Goal: Information Seeking & Learning: Find specific fact

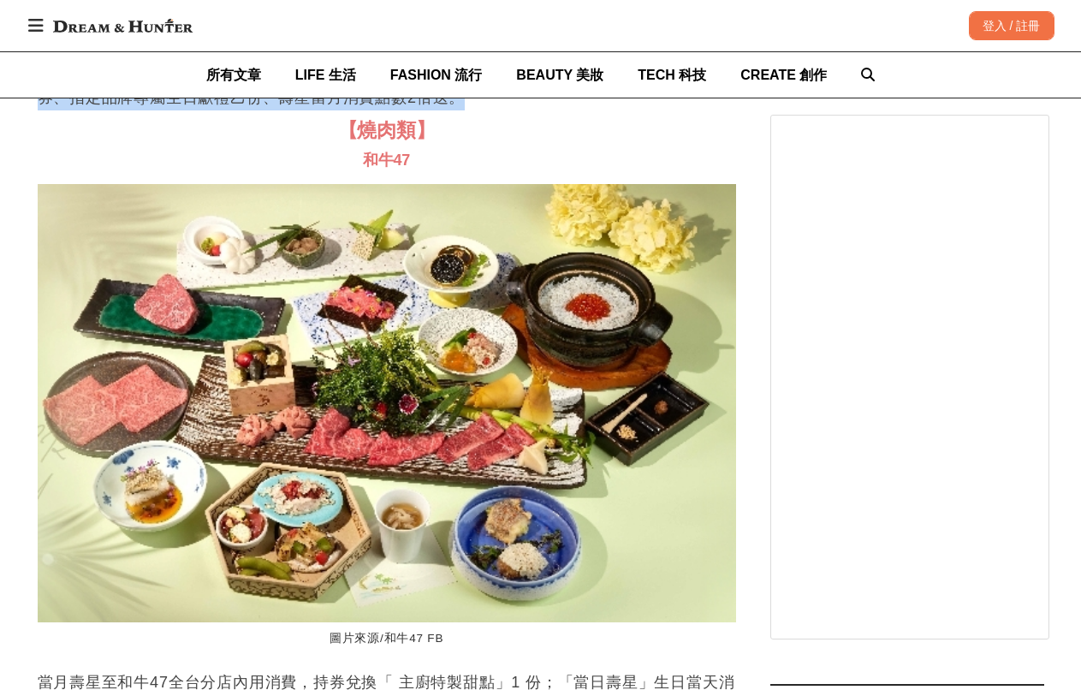
drag, startPoint x: 248, startPoint y: 298, endPoint x: 597, endPoint y: 324, distance: 350.1
click at [597, 110] on p "下載並註冊成為iEAT饗愛吃會員，生日當月即可享有會員專屬生日獻禮，指定品牌用餐96折優惠券、指定品牌專屬生日獻禮乙份、壽星當月消費點數2倍送。" at bounding box center [387, 84] width 698 height 51
drag, startPoint x: 578, startPoint y: 328, endPoint x: 400, endPoint y: 322, distance: 178.9
click at [404, 110] on p "下載並註冊成為iEAT饗愛吃會員，生日當月即可享有會員專屬生日獻禮，指定品牌用餐96折優惠券、指定品牌專屬生日獻禮乙份、壽星當月消費點數2倍送。" at bounding box center [387, 84] width 698 height 51
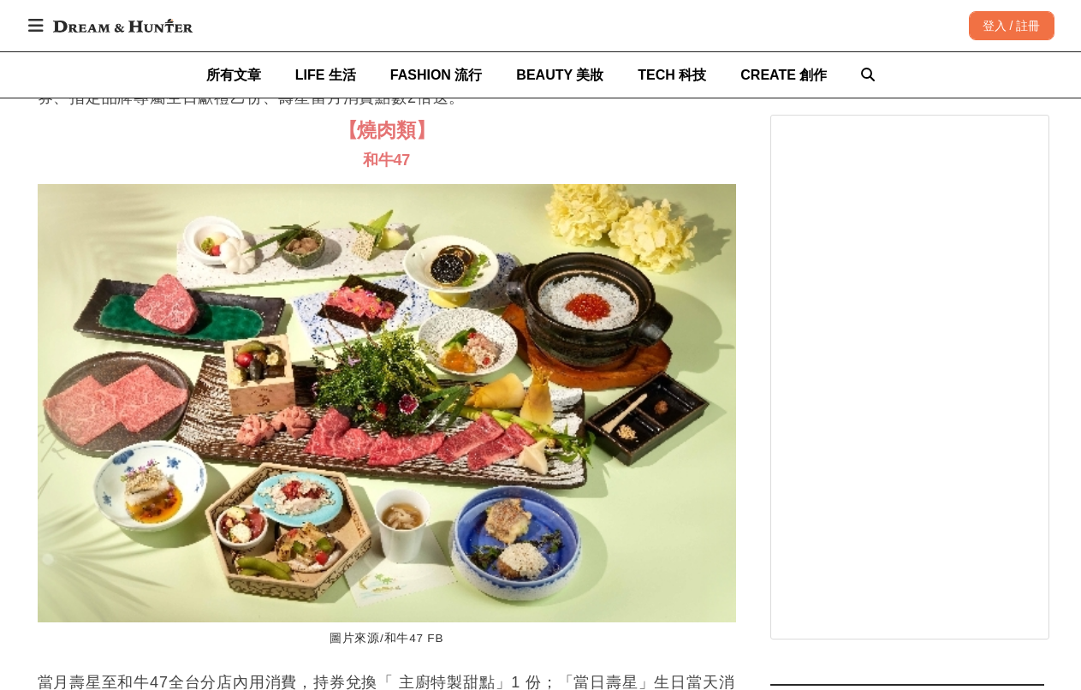
click at [397, 110] on p "下載並註冊成為iEAT饗愛吃會員，生日當月即可享有會員專屬生日獻禮，指定品牌用餐96折優惠券、指定品牌專屬生日獻禮乙份、壽星當月消費點數2倍送。" at bounding box center [387, 84] width 698 height 51
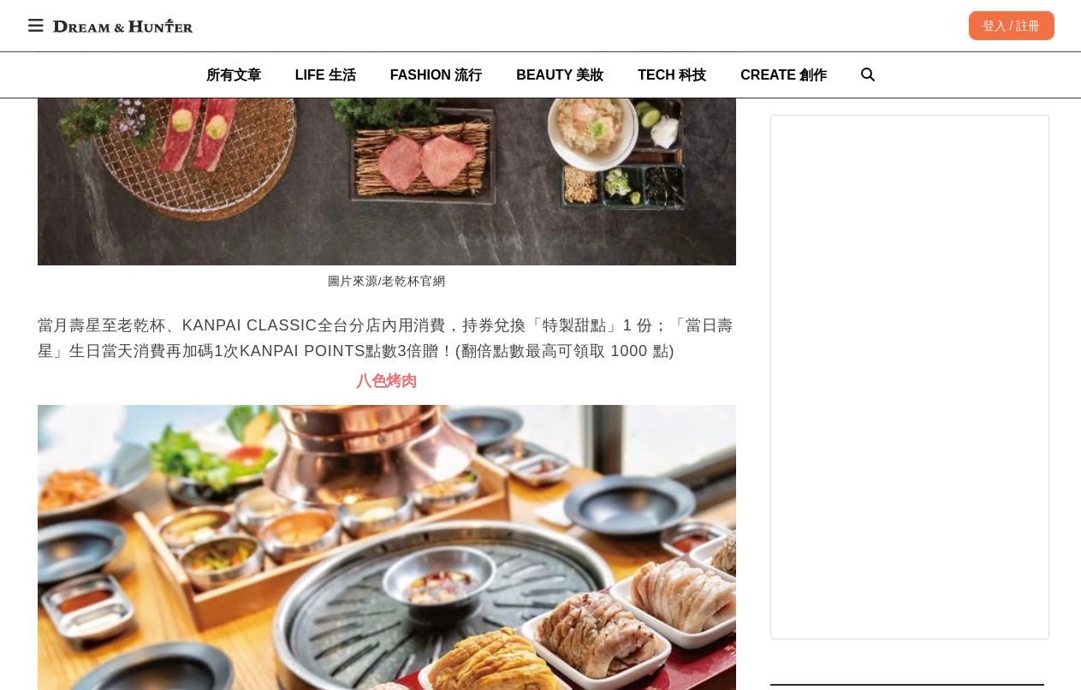
scroll to position [16956, 0]
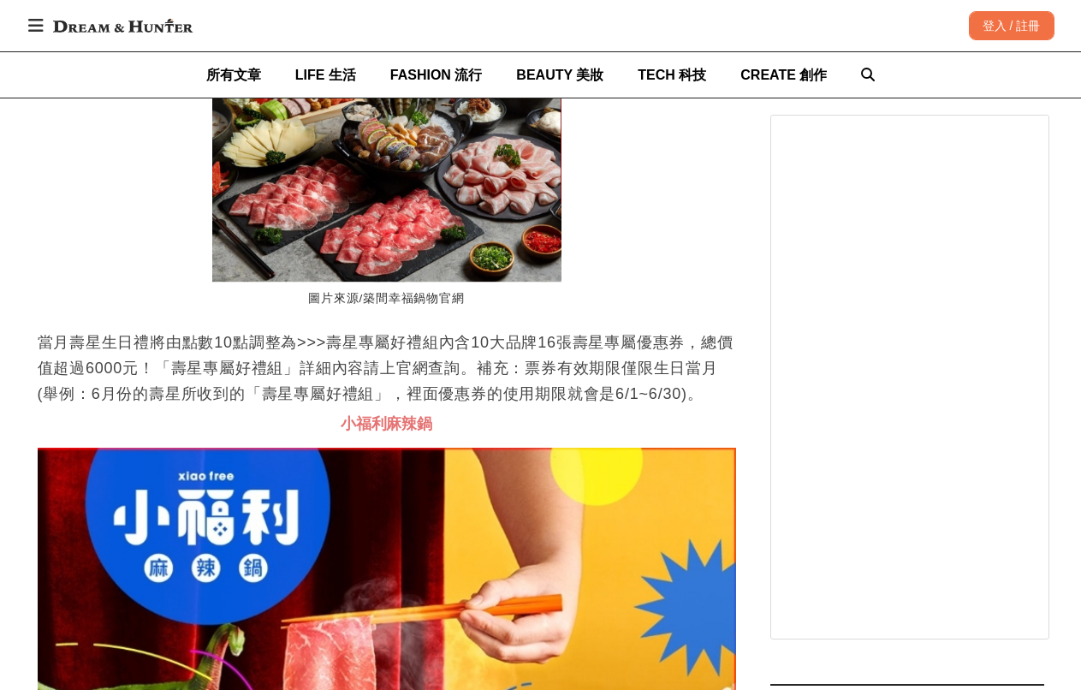
scroll to position [0, 2094]
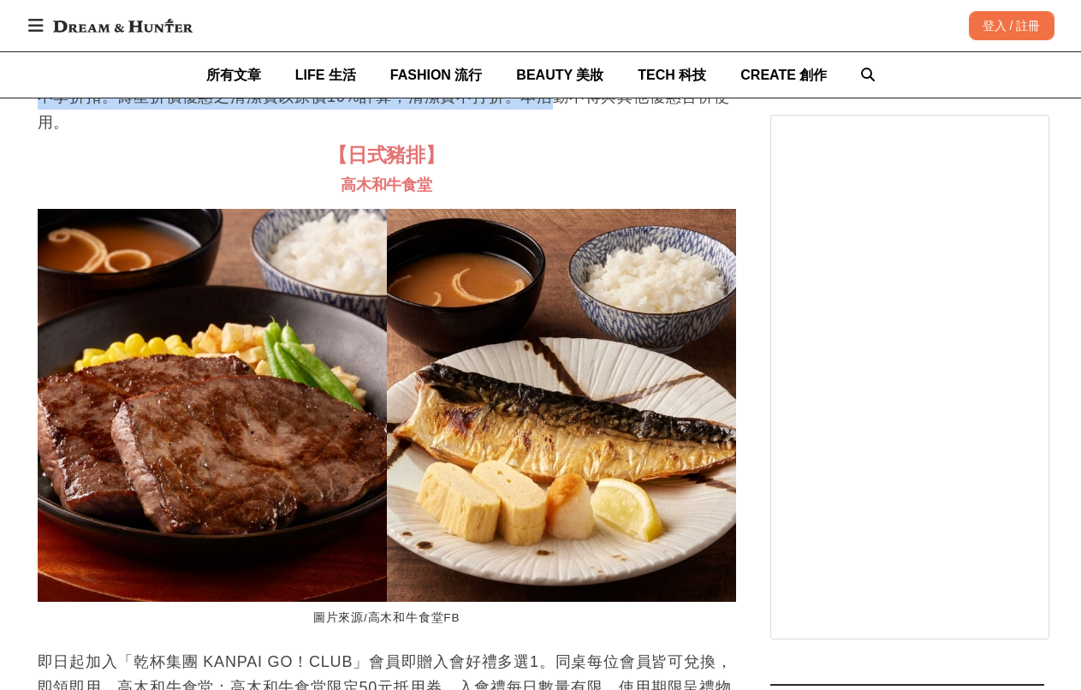
scroll to position [0, 698]
drag, startPoint x: 60, startPoint y: 313, endPoint x: 557, endPoint y: 323, distance: 497.2
click at [557, 135] on p "出示證件享當日壽星8折，當月壽星9折。注意事項：壽星本人請於用餐前出示相關證件，同行友人不享折扣。壽星折價優惠之清潔費以原價10%計算，清潔費不打折。本活動不…" at bounding box center [387, 96] width 698 height 77
drag, startPoint x: 373, startPoint y: 295, endPoint x: 548, endPoint y: 341, distance: 180.5
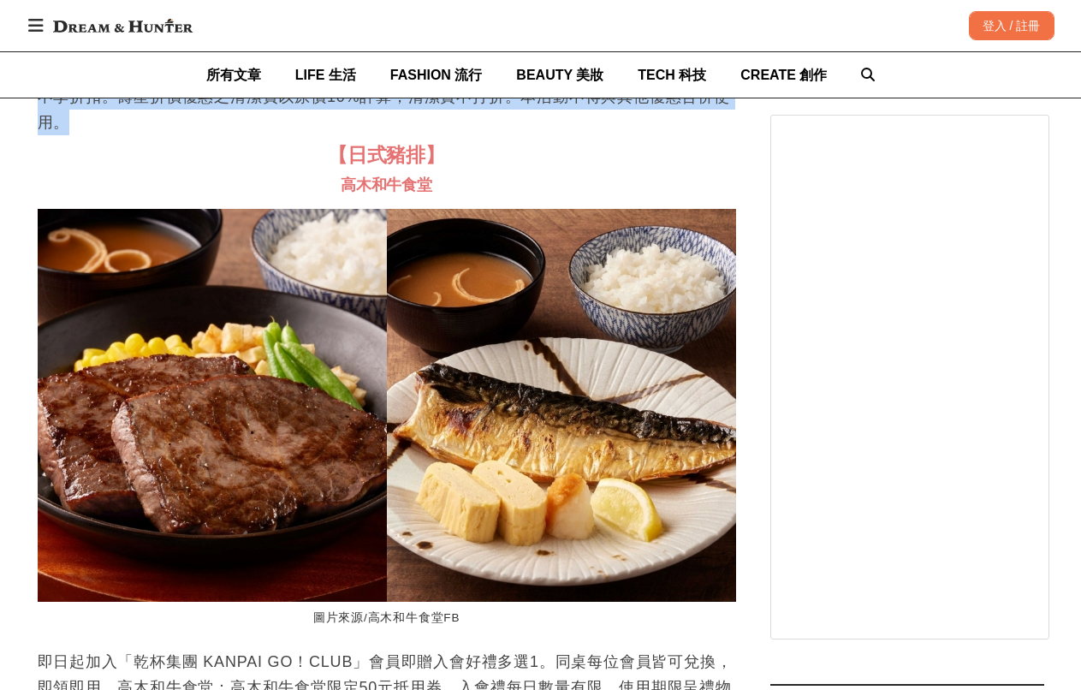
click at [548, 135] on p "出示證件享當日壽星8折，當月壽星9折。注意事項：壽星本人請於用餐前出示相關證件，同行友人不享折扣。壽星折價優惠之清潔費以原價10%計算，清潔費不打折。本活動不…" at bounding box center [387, 96] width 698 height 77
click at [546, 135] on p "出示證件享當日壽星8折，當月壽星9折。注意事項：壽星本人請於用餐前出示相關證件，同行友人不享折扣。壽星折價優惠之清潔費以原價10%計算，清潔費不打折。本活動不…" at bounding box center [387, 96] width 698 height 77
drag, startPoint x: 96, startPoint y: 337, endPoint x: 463, endPoint y: 337, distance: 367.0
click at [463, 135] on p "出示證件享當日壽星8折，當月壽星9折。注意事項：壽星本人請於用餐前出示相關證件，同行友人不享折扣。壽星折價優惠之清潔費以原價10%計算，清潔費不打折。本活動不…" at bounding box center [387, 96] width 698 height 77
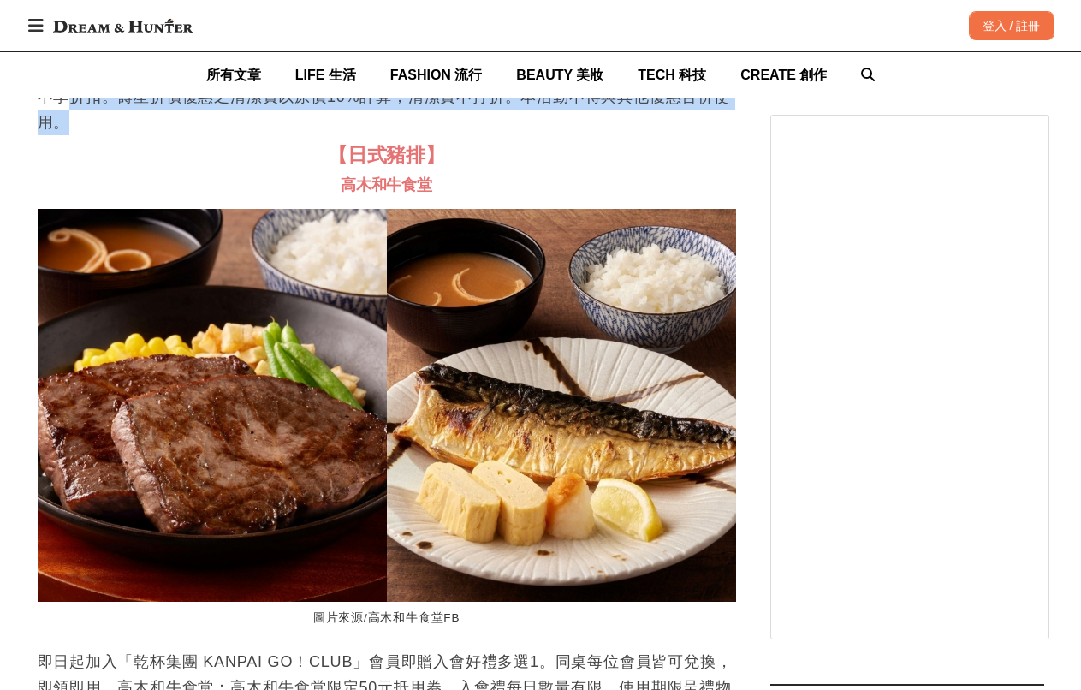
scroll to position [0, 1396]
drag, startPoint x: 186, startPoint y: 346, endPoint x: 34, endPoint y: 313, distance: 154.9
click at [469, 135] on p "出示證件享當日壽星8折，當月壽星9折。注意事項：壽星本人請於用餐前出示相關證件，同行友人不享折扣。壽星折價優惠之清潔費以原價10%計算，清潔費不打折。本活動不…" at bounding box center [387, 96] width 698 height 77
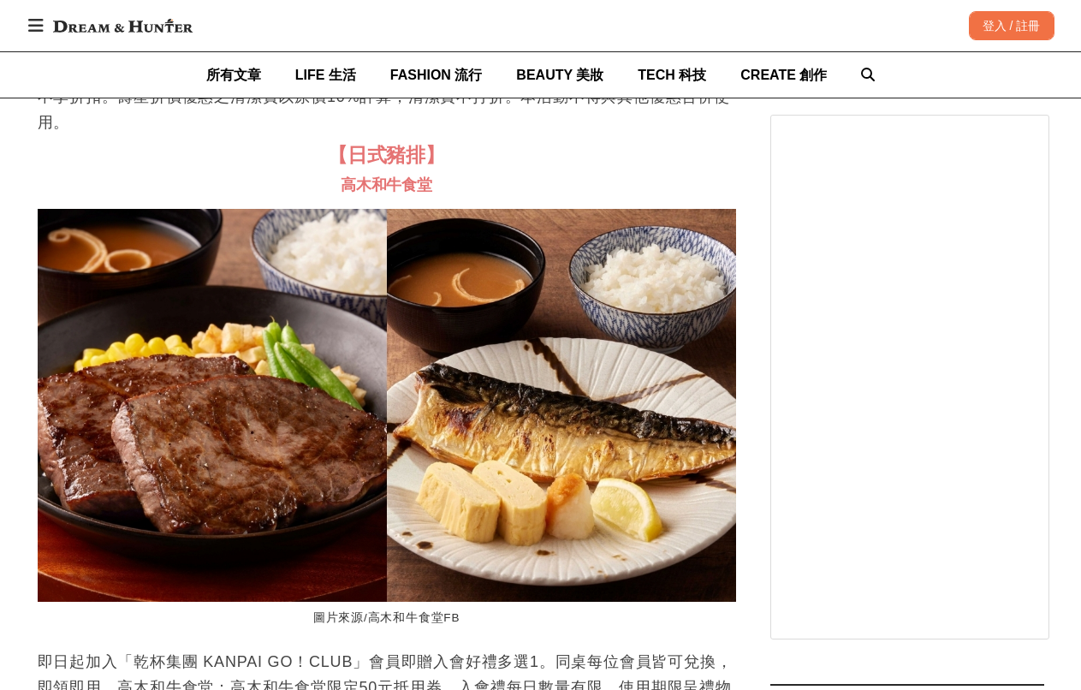
scroll to position [0, 2094]
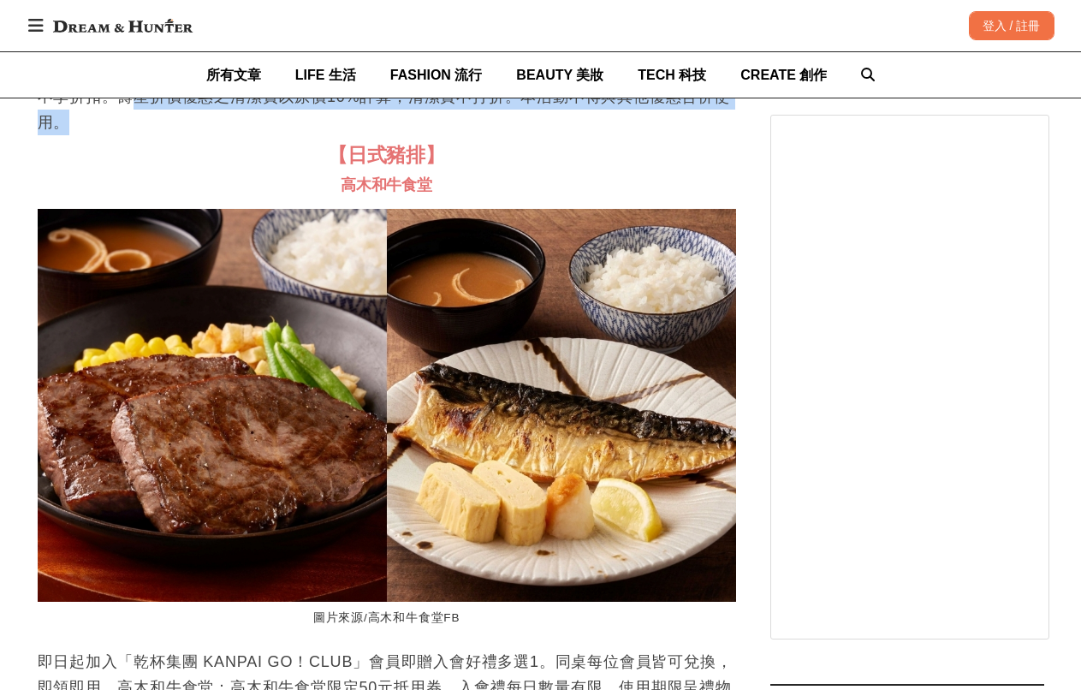
drag, startPoint x: 366, startPoint y: 349, endPoint x: 127, endPoint y: 318, distance: 241.5
click at [127, 135] on p "出示證件享當日壽星8折，當月壽星9折。注意事項：壽星本人請於用餐前出示相關證件，同行友人不享折扣。壽星折價優惠之清潔費以原價10%計算，清潔費不打折。本活動不…" at bounding box center [387, 96] width 698 height 77
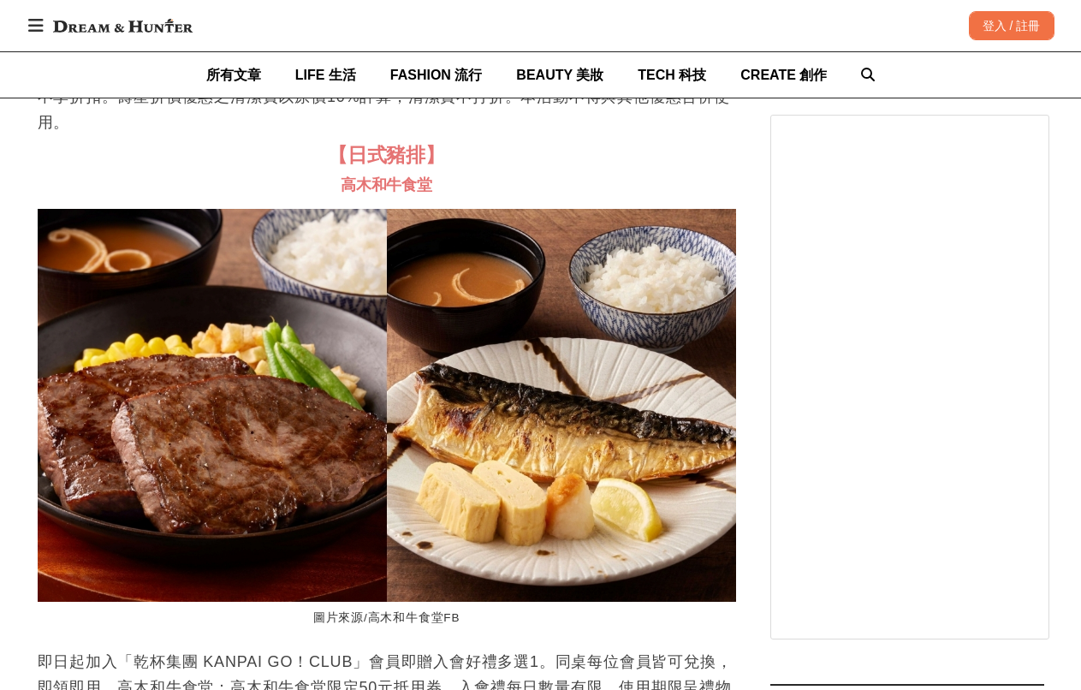
click at [127, 135] on p "出示證件享當日壽星8折，當月壽星9折。注意事項：壽星本人請於用餐前出示相關證件，同行友人不享折扣。壽星折價優惠之清潔費以原價10%計算，清潔費不打折。本活動不…" at bounding box center [387, 96] width 698 height 77
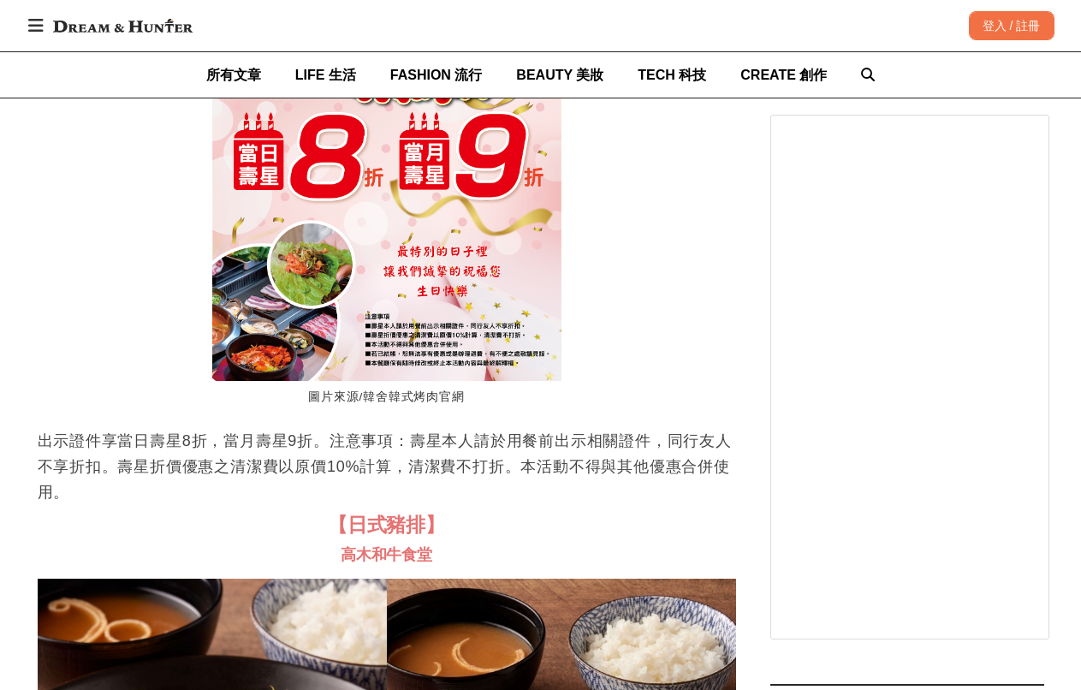
scroll to position [0, 2123]
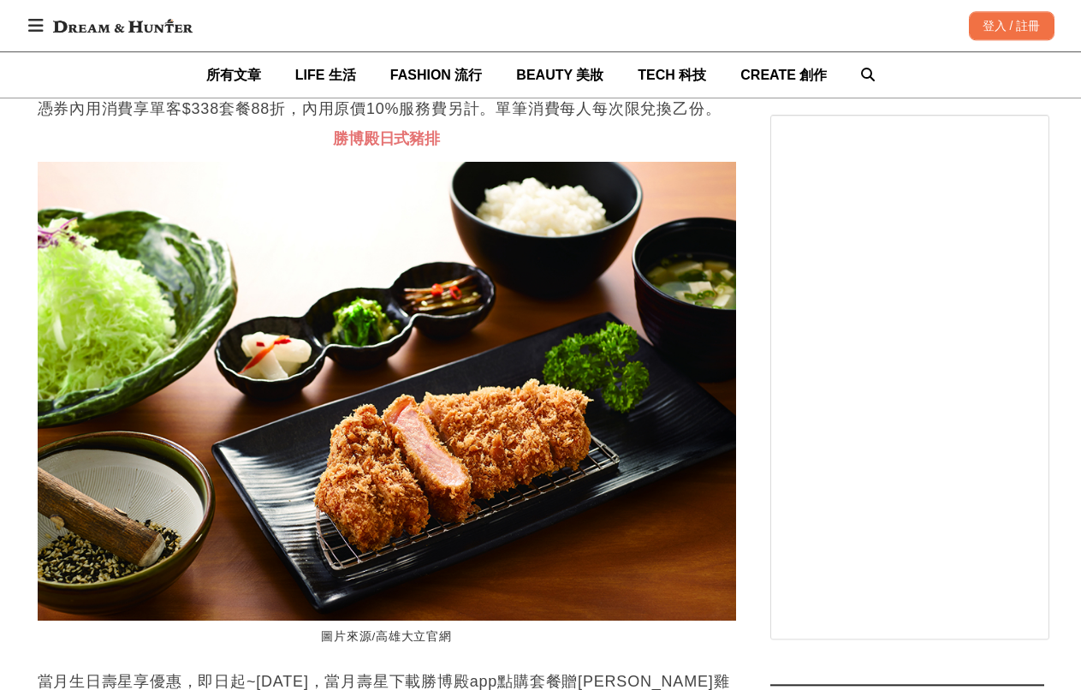
scroll to position [38563, 0]
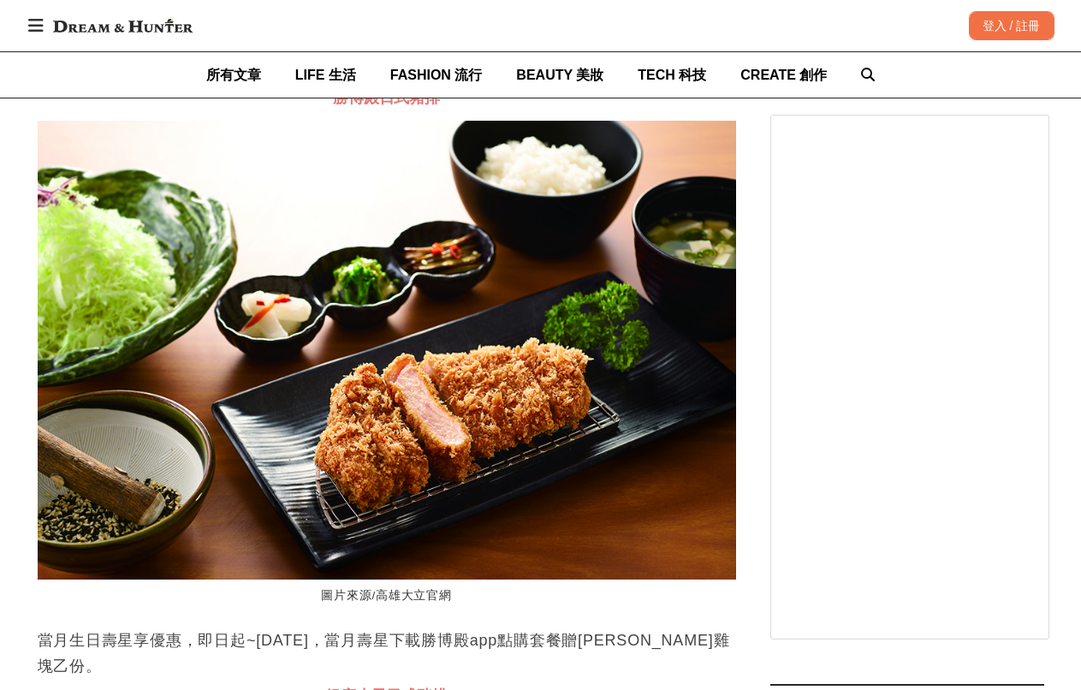
drag, startPoint x: 48, startPoint y: 297, endPoint x: 416, endPoint y: 300, distance: 367.9
click at [416, 80] on p "憑券內用消費享單客$338套餐88折，內用原價10%服務費另計。單筆消費每人每次限兌換乙份。" at bounding box center [387, 68] width 698 height 26
drag, startPoint x: 213, startPoint y: 299, endPoint x: 436, endPoint y: 298, distance: 223.3
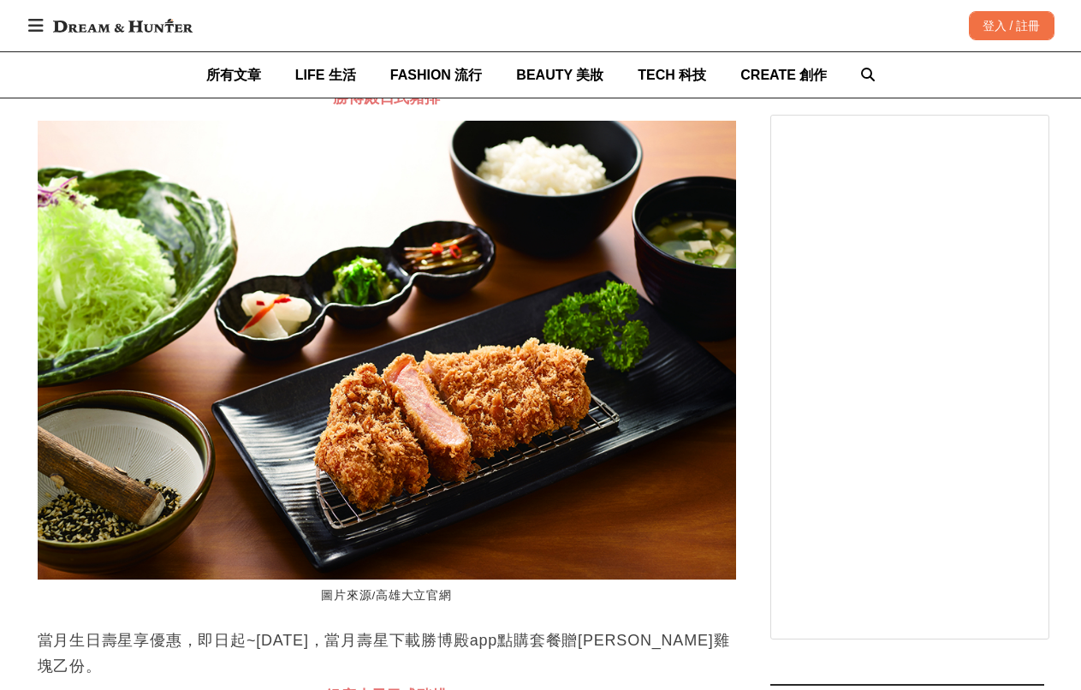
click at [435, 80] on p "憑券內用消費享單客$338套餐88折，內用原價10%服務費另計。單筆消費每人每次限兌換乙份。" at bounding box center [387, 68] width 698 height 26
click at [436, 80] on p "憑券內用消費享單客$338套餐88折，內用原價10%服務費另計。單筆消費每人每次限兌換乙份。" at bounding box center [387, 68] width 698 height 26
drag, startPoint x: 243, startPoint y: 298, endPoint x: 431, endPoint y: 297, distance: 188.2
click at [431, 80] on p "憑券內用消費享單客$338套餐88折，內用原價10%服務費另計。單筆消費每人每次限兌換乙份。" at bounding box center [387, 68] width 698 height 26
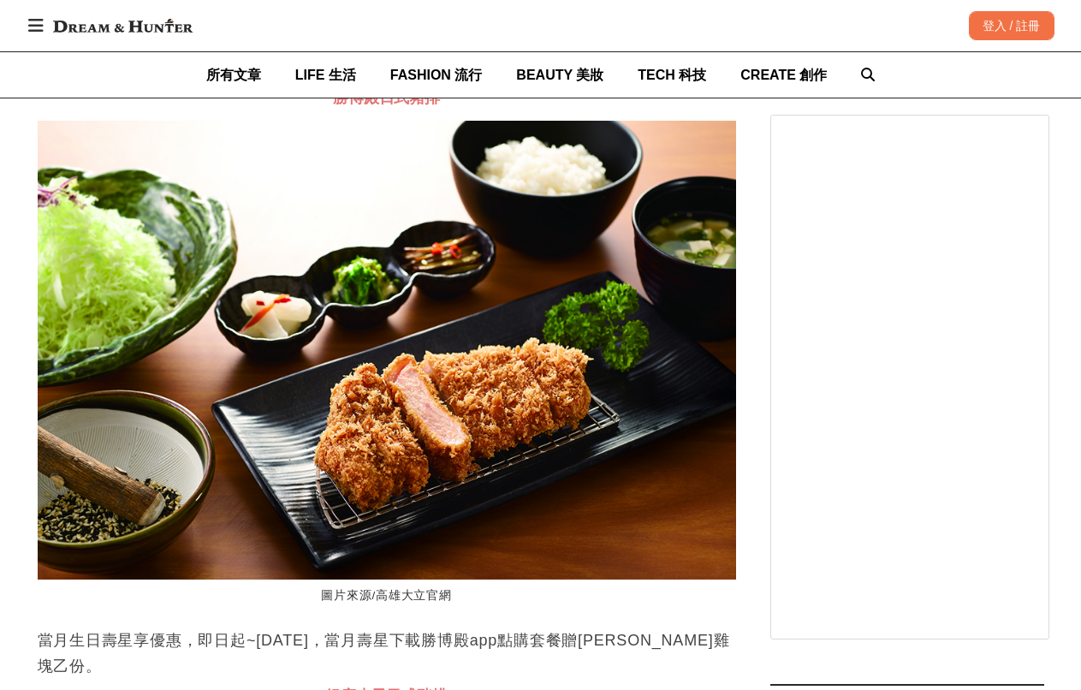
drag, startPoint x: 292, startPoint y: 301, endPoint x: 433, endPoint y: 302, distance: 141.2
click at [433, 80] on p "憑券內用消費享單客$338套餐88折，內用原價10%服務費另計。單筆消費每人每次限兌換乙份。" at bounding box center [387, 68] width 698 height 26
drag, startPoint x: 337, startPoint y: 299, endPoint x: 419, endPoint y: 299, distance: 82.1
click at [418, 80] on p "憑券內用消費享單客$338套餐88折，內用原價10%服務費另計。單筆消費每人每次限兌換乙份。" at bounding box center [387, 68] width 698 height 26
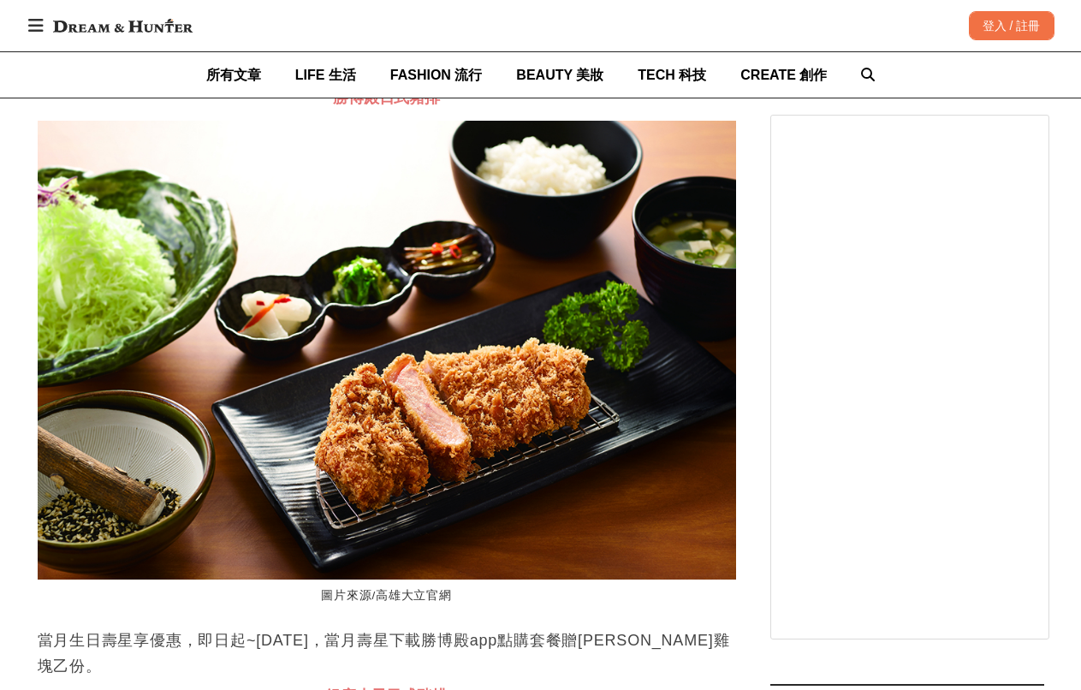
click at [419, 80] on p "憑券內用消費享單客$338套餐88折，內用原價10%服務費另計。單筆消費每人每次限兌換乙份。" at bounding box center [387, 68] width 698 height 26
drag, startPoint x: 300, startPoint y: 299, endPoint x: 515, endPoint y: 298, distance: 214.7
click at [515, 80] on p "憑券內用消費享單客$338套餐88折，內用原價10%服務費另計。單筆消費每人每次限兌換乙份。" at bounding box center [387, 68] width 698 height 26
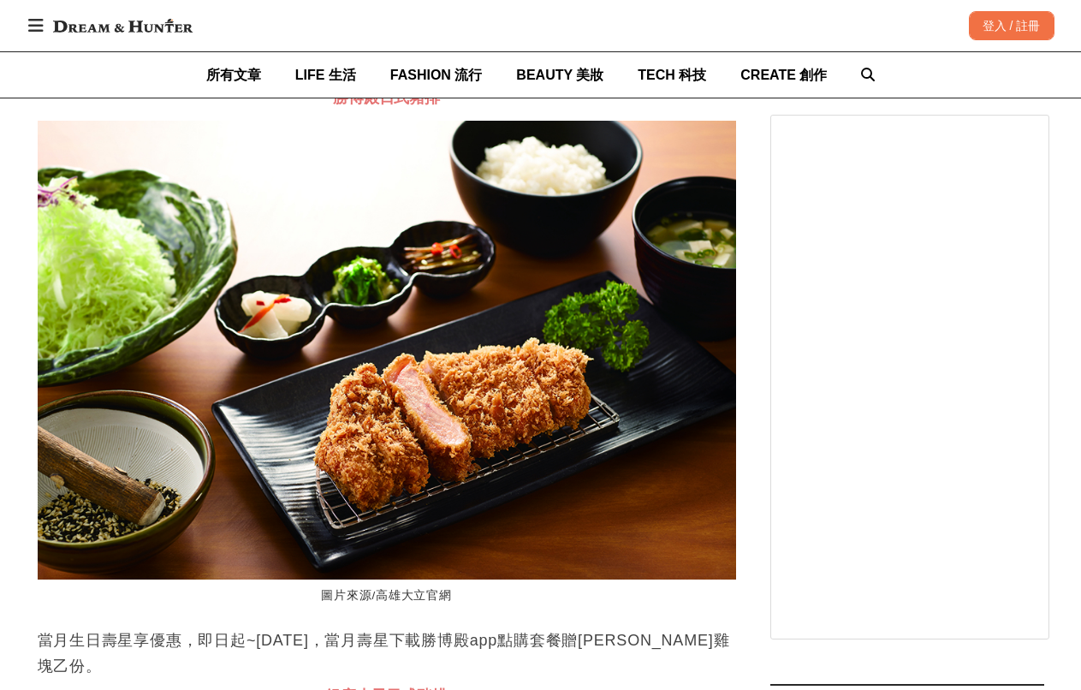
drag, startPoint x: 309, startPoint y: 299, endPoint x: 499, endPoint y: 309, distance: 190.2
click at [499, 80] on p "憑券內用消費享單客$338套餐88折，內用原價10%服務費另計。單筆消費每人每次限兌換乙份。" at bounding box center [387, 68] width 698 height 26
click at [500, 80] on p "憑券內用消費享單客$338套餐88折，內用原價10%服務費另計。單筆消費每人每次限兌換乙份。" at bounding box center [387, 68] width 698 height 26
click at [401, 80] on p "憑券內用消費享單客$338套餐88折，內用原價10%服務費另計。單筆消費每人每次限兌換乙份。" at bounding box center [387, 68] width 698 height 26
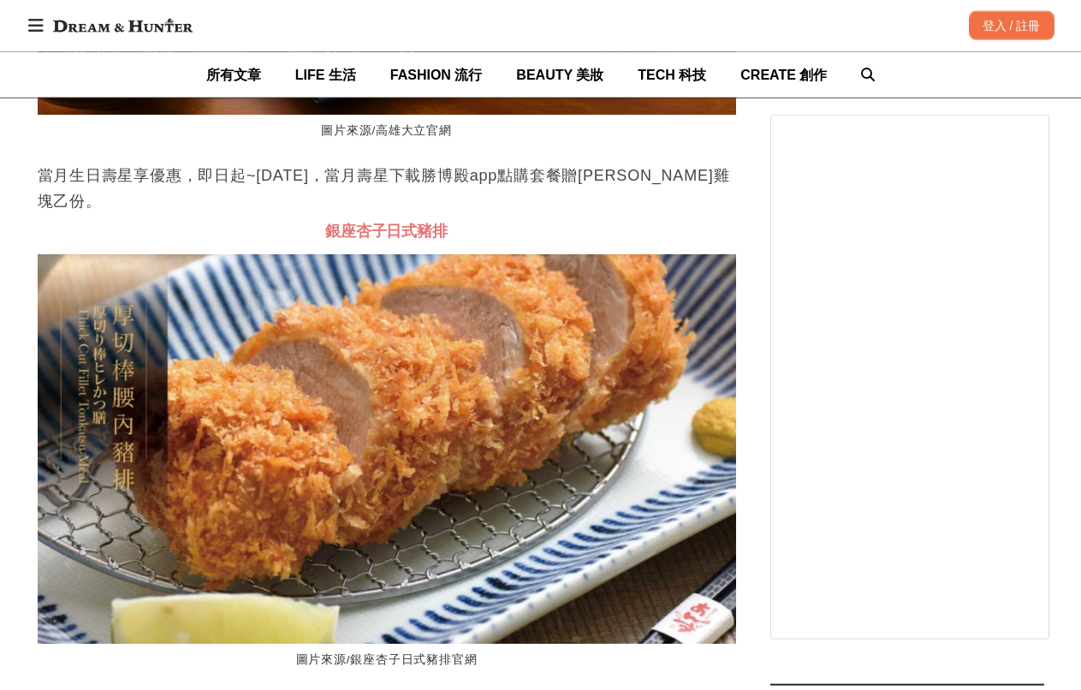
scroll to position [38932, 0]
